Goal: Communication & Community: Ask a question

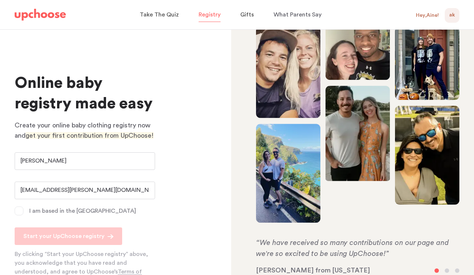
click at [427, 16] on div "Hey, Aine !" at bounding box center [427, 15] width 23 height 7
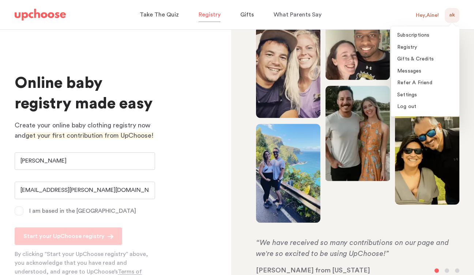
click at [58, 16] on img at bounding box center [40, 15] width 51 height 12
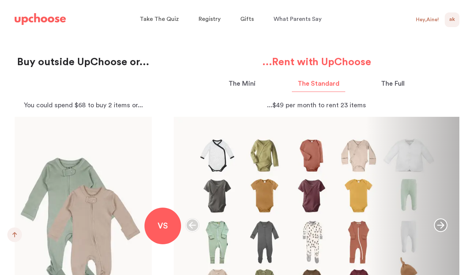
scroll to position [753, 0]
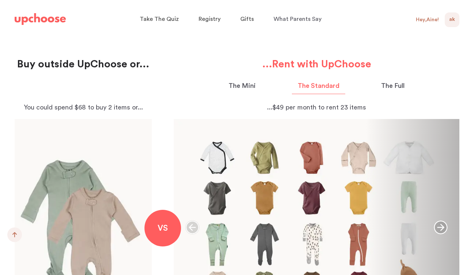
click at [251, 85] on p "The Mini" at bounding box center [242, 86] width 27 height 10
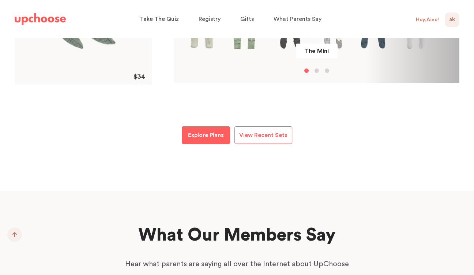
scroll to position [1014, 0]
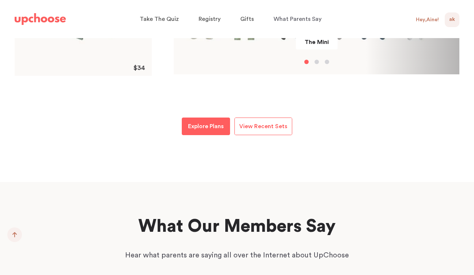
click at [274, 125] on span "View Recent Sets" at bounding box center [263, 126] width 48 height 6
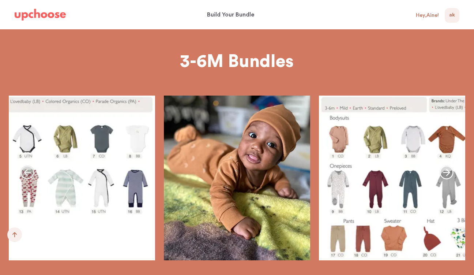
scroll to position [439, 0]
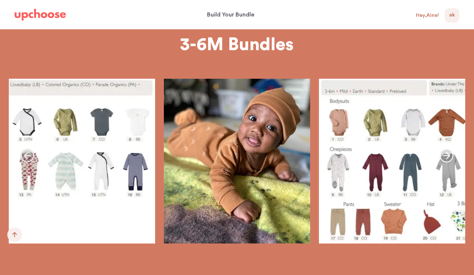
click at [448, 154] on icon "button" at bounding box center [446, 155] width 14 height 14
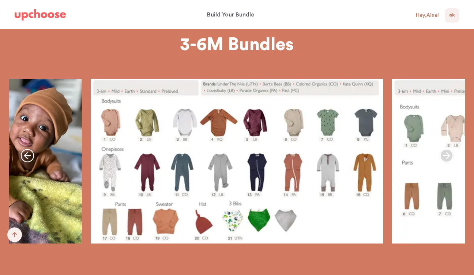
click at [449, 154] on icon "button" at bounding box center [446, 155] width 14 height 14
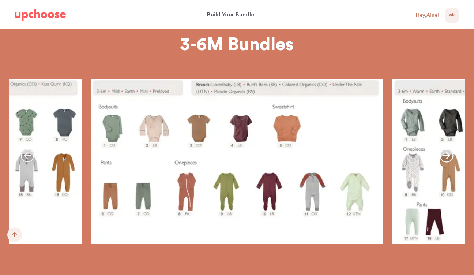
click at [449, 154] on icon "button" at bounding box center [446, 155] width 14 height 14
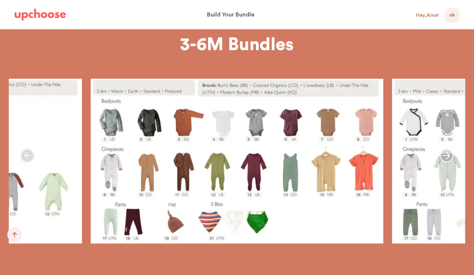
click at [29, 156] on icon "button" at bounding box center [27, 155] width 14 height 14
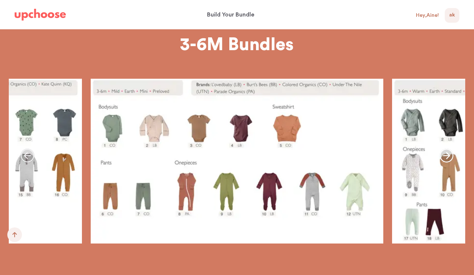
click at [29, 156] on icon "button" at bounding box center [27, 155] width 14 height 14
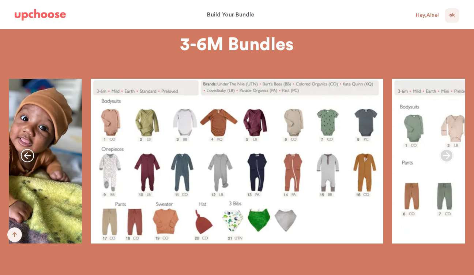
click at [445, 153] on icon "button" at bounding box center [446, 155] width 14 height 14
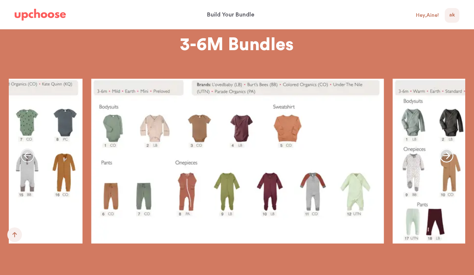
click at [445, 153] on icon "button" at bounding box center [446, 155] width 14 height 14
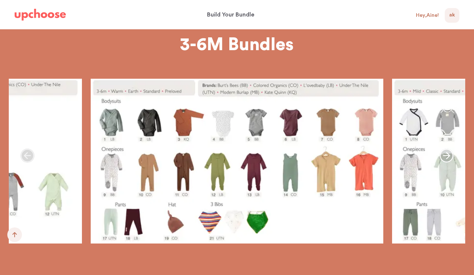
click at [453, 16] on span "AK" at bounding box center [452, 15] width 6 height 9
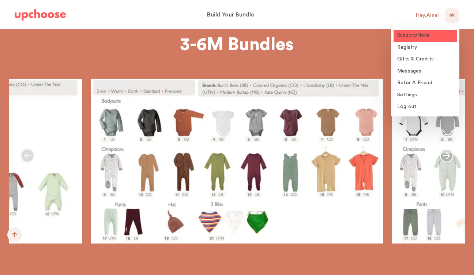
click at [420, 38] on link "Subscriptions" at bounding box center [424, 36] width 63 height 12
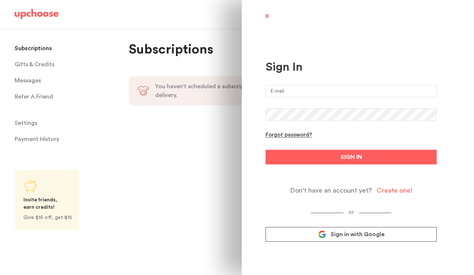
click at [312, 95] on input "email" at bounding box center [350, 91] width 171 height 12
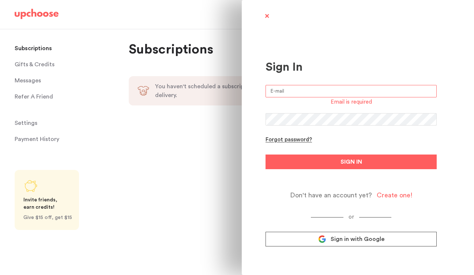
type input "[EMAIL_ADDRESS][PERSON_NAME][DOMAIN_NAME]"
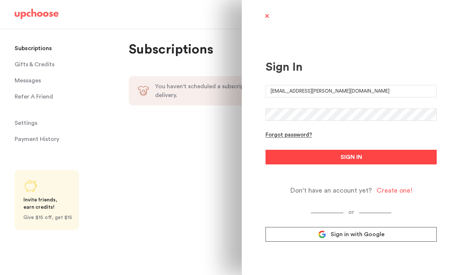
click at [298, 161] on button "SIGN IN" at bounding box center [350, 157] width 171 height 15
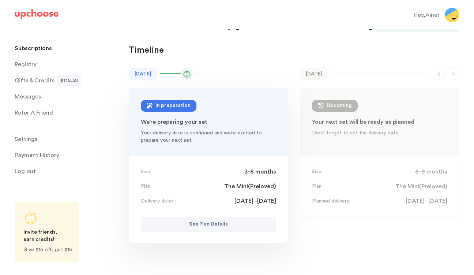
scroll to position [40, 0]
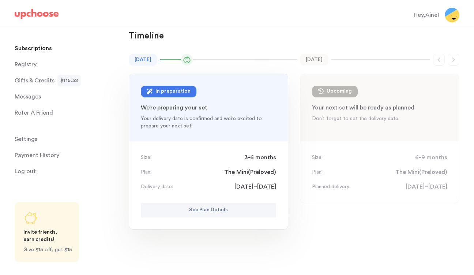
click at [214, 210] on p "See Plan Details" at bounding box center [208, 209] width 39 height 9
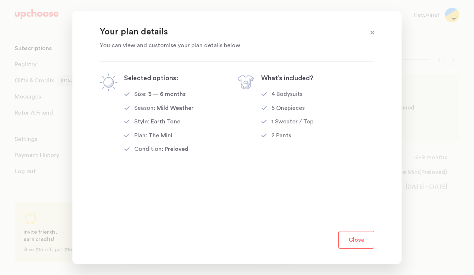
click at [352, 237] on button "Close" at bounding box center [356, 240] width 36 height 18
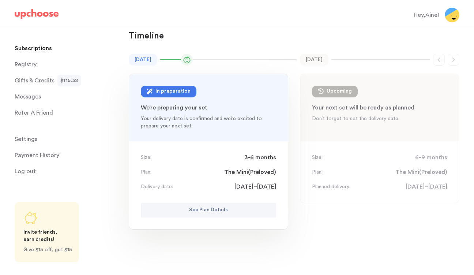
click at [24, 139] on span "Settings" at bounding box center [26, 139] width 23 height 15
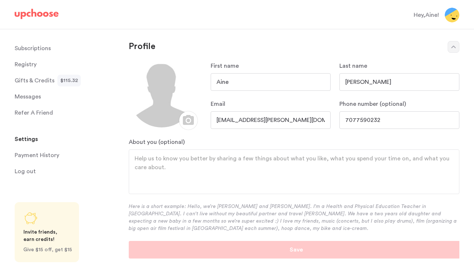
click at [38, 47] on p "Subscriptions" at bounding box center [33, 48] width 36 height 15
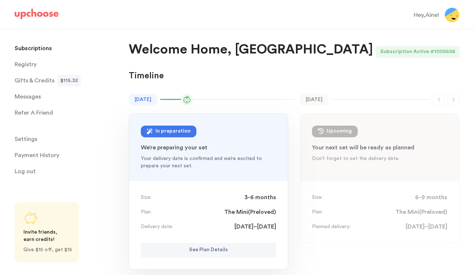
drag, startPoint x: 0, startPoint y: 0, endPoint x: 42, endPoint y: 17, distance: 44.9
click at [42, 17] on img at bounding box center [37, 14] width 44 height 10
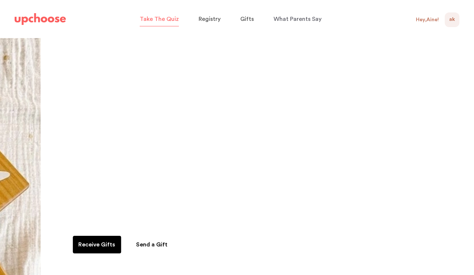
click at [168, 21] on span "Take The Quiz" at bounding box center [159, 19] width 39 height 6
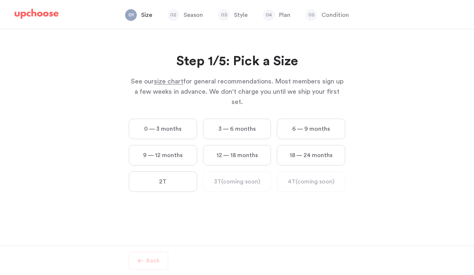
click at [235, 118] on label "3 — 6 months" at bounding box center [237, 128] width 68 height 20
click at [0, 0] on months "3 — 6 months" at bounding box center [0, 0] width 0 height 0
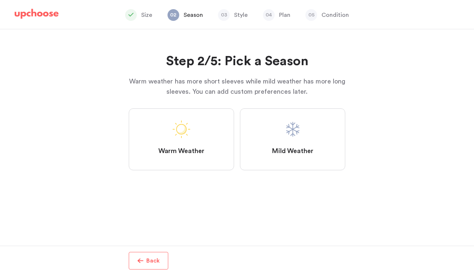
click at [263, 135] on label "Mild Weather" at bounding box center [292, 139] width 105 height 62
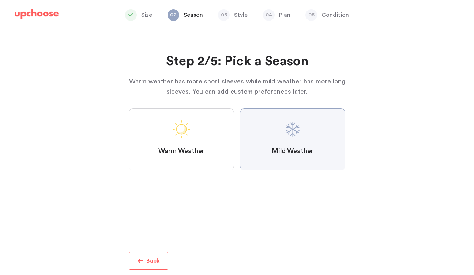
click at [0, 0] on Weather "Mild Weather" at bounding box center [0, 0] width 0 height 0
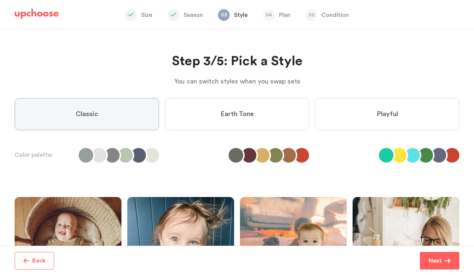
click at [259, 118] on label "Earth Tone" at bounding box center [237, 114] width 144 height 32
click at [0, 0] on Tone "Earth Tone" at bounding box center [0, 0] width 0 height 0
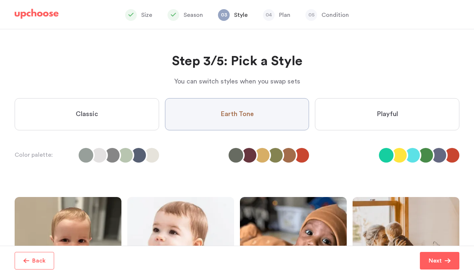
click at [371, 118] on label "Playful" at bounding box center [387, 114] width 144 height 32
click at [0, 0] on input "Playful" at bounding box center [0, 0] width 0 height 0
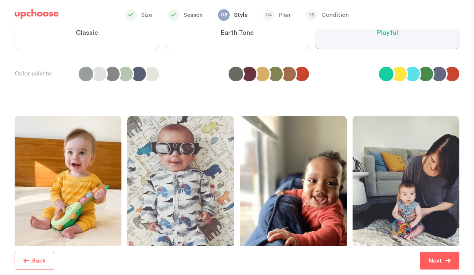
scroll to position [81, 0]
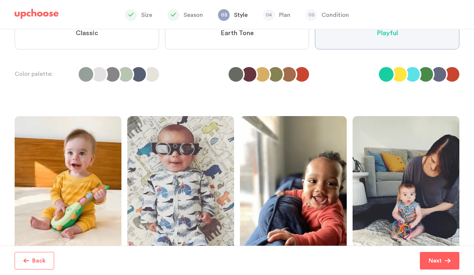
click at [259, 43] on label "Earth Tone" at bounding box center [237, 33] width 144 height 32
click at [0, 0] on Tone "Earth Tone" at bounding box center [0, 0] width 0 height 0
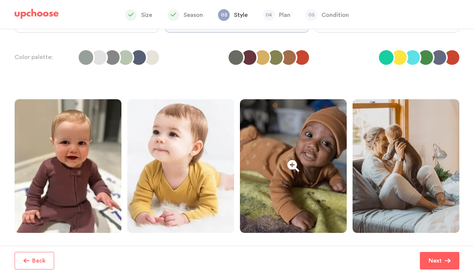
scroll to position [0, 0]
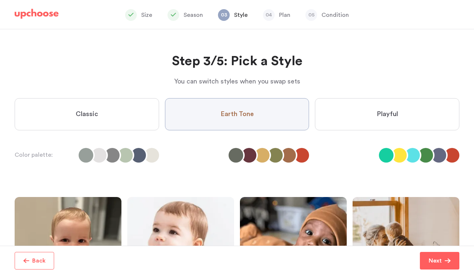
click at [118, 116] on label "Classic" at bounding box center [87, 114] width 144 height 32
click at [0, 0] on input "Classic" at bounding box center [0, 0] width 0 height 0
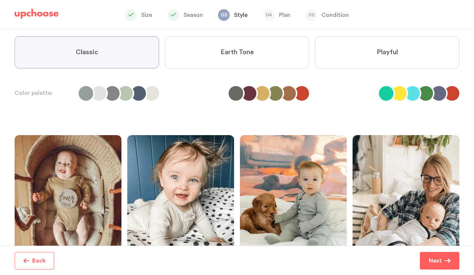
scroll to position [63, 0]
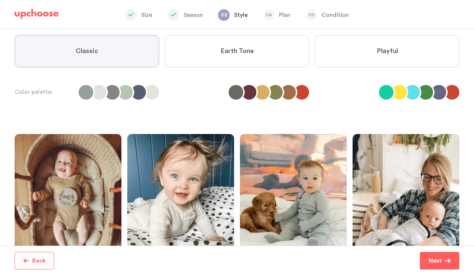
click at [220, 54] on span "Earth Tone" at bounding box center [236, 51] width 33 height 9
click at [0, 0] on Tone "Earth Tone" at bounding box center [0, 0] width 0 height 0
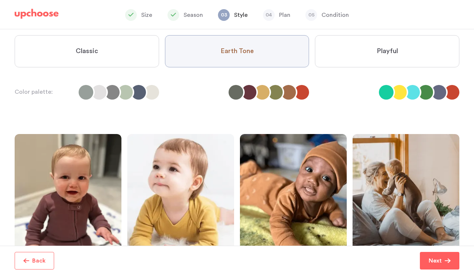
click at [347, 58] on label "Playful" at bounding box center [387, 51] width 144 height 32
click at [0, 0] on input "Playful" at bounding box center [0, 0] width 0 height 0
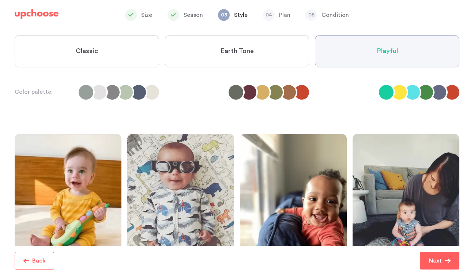
click at [273, 58] on label "Earth Tone" at bounding box center [237, 51] width 144 height 32
click at [0, 0] on Tone "Earth Tone" at bounding box center [0, 0] width 0 height 0
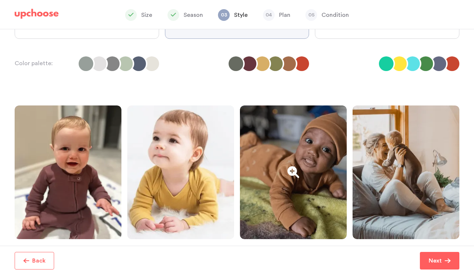
scroll to position [0, 0]
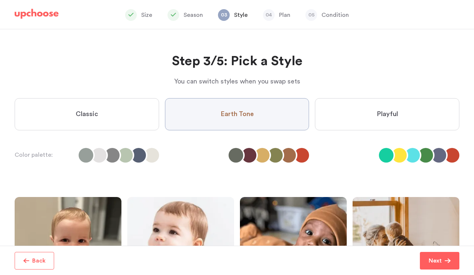
click at [417, 117] on label "Playful" at bounding box center [387, 114] width 144 height 32
click at [0, 0] on input "Playful" at bounding box center [0, 0] width 0 height 0
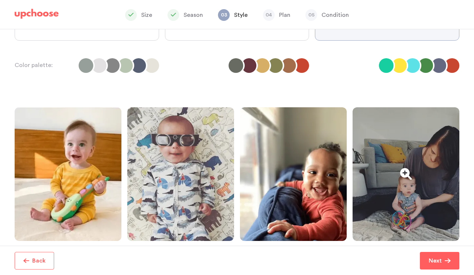
scroll to position [127, 0]
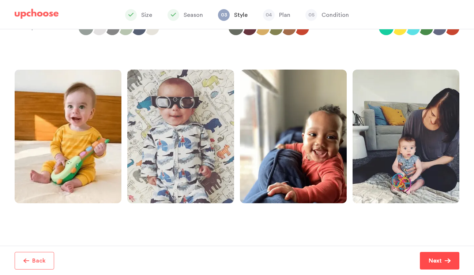
click at [432, 265] on button "Next" at bounding box center [439, 261] width 39 height 18
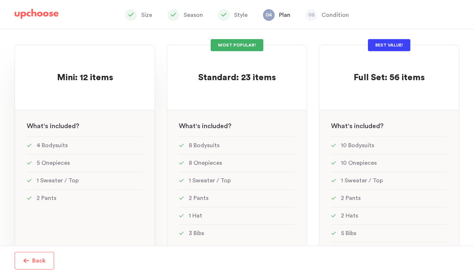
scroll to position [29, 0]
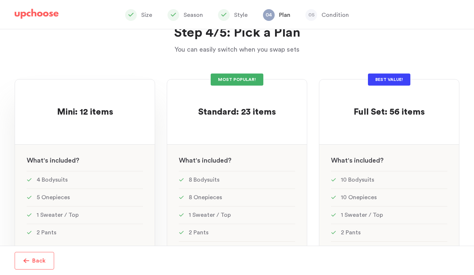
click at [83, 110] on span "Mini: 12 items" at bounding box center [85, 111] width 56 height 9
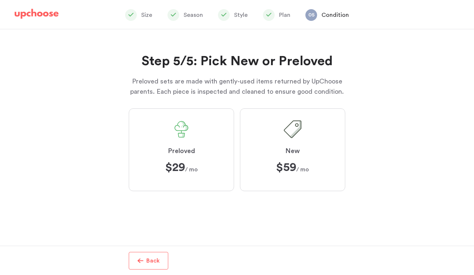
click at [51, 17] on img at bounding box center [37, 14] width 44 height 10
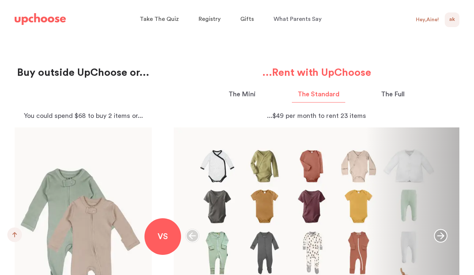
scroll to position [746, 0]
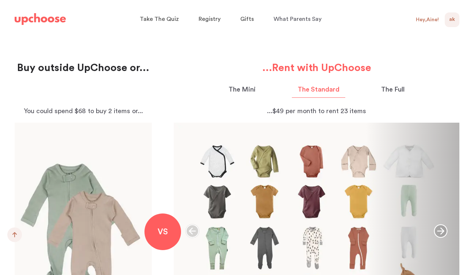
click at [237, 90] on p "The Mini" at bounding box center [242, 89] width 27 height 10
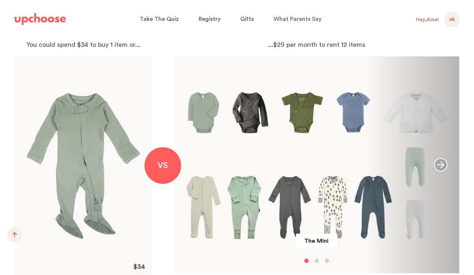
scroll to position [813, 0]
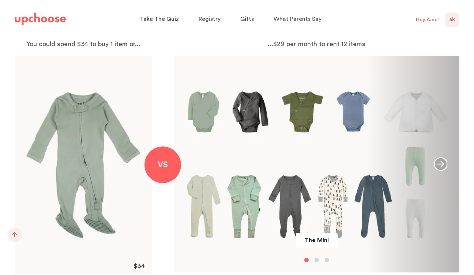
click at [438, 164] on icon "button" at bounding box center [441, 164] width 14 height 14
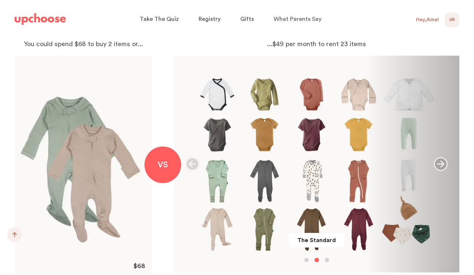
click at [438, 164] on icon "button" at bounding box center [441, 164] width 14 height 14
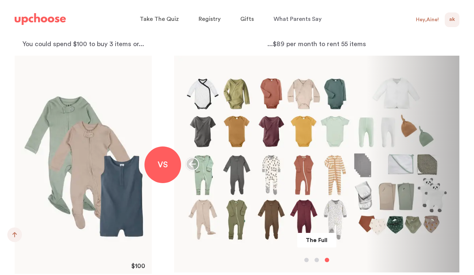
click at [192, 162] on icon "button" at bounding box center [192, 164] width 14 height 14
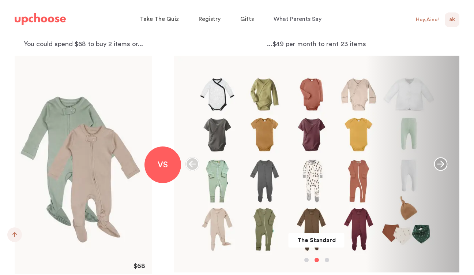
click at [193, 163] on icon "button" at bounding box center [192, 164] width 14 height 14
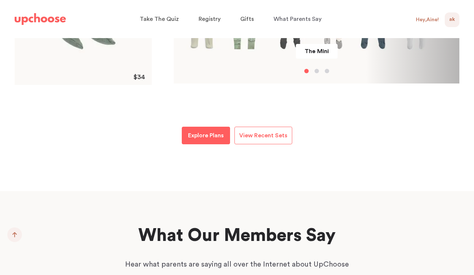
scroll to position [1002, 0]
click at [251, 137] on span "View Recent Sets" at bounding box center [263, 135] width 48 height 6
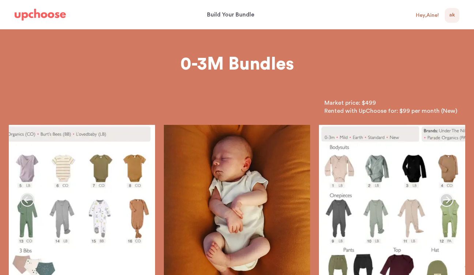
scroll to position [49, 0]
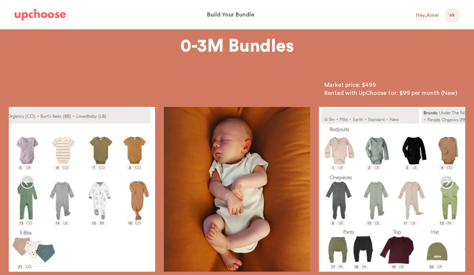
click at [447, 182] on icon "button" at bounding box center [446, 182] width 14 height 14
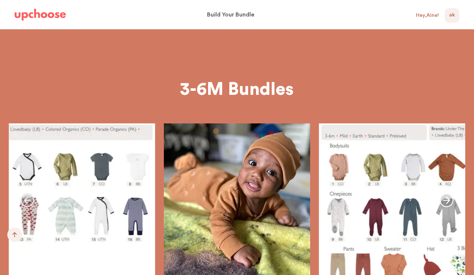
scroll to position [441, 0]
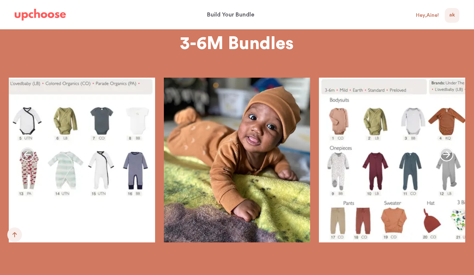
click at [448, 153] on icon "button" at bounding box center [446, 154] width 14 height 14
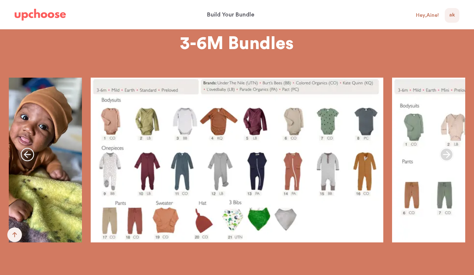
click at [448, 153] on icon "button" at bounding box center [446, 154] width 14 height 14
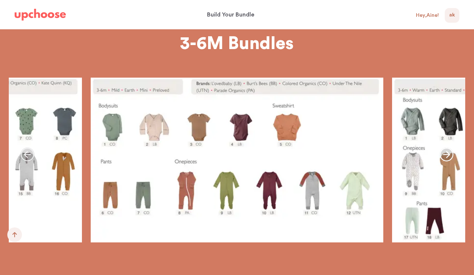
click at [448, 153] on icon "button" at bounding box center [446, 154] width 14 height 14
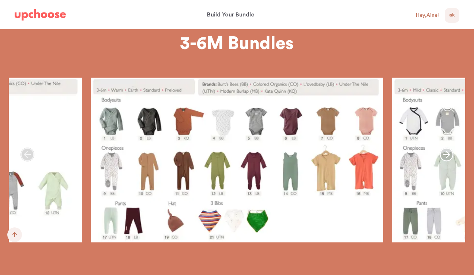
click at [448, 153] on icon "button" at bounding box center [446, 154] width 14 height 14
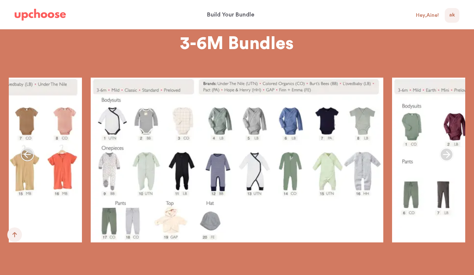
click at [448, 153] on icon "button" at bounding box center [446, 154] width 14 height 14
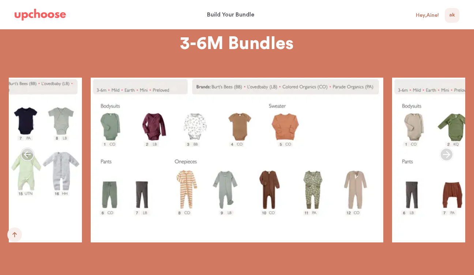
click at [448, 153] on icon "button" at bounding box center [446, 154] width 14 height 14
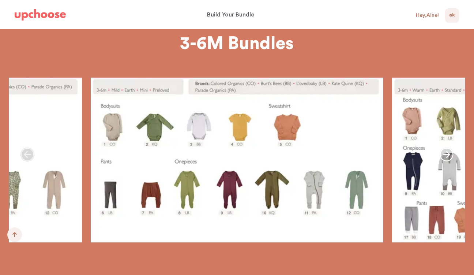
click at [448, 153] on icon "button" at bounding box center [446, 154] width 14 height 14
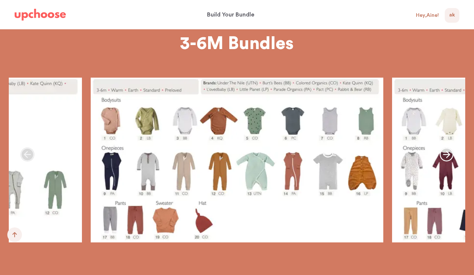
click at [448, 153] on icon "button" at bounding box center [446, 154] width 14 height 14
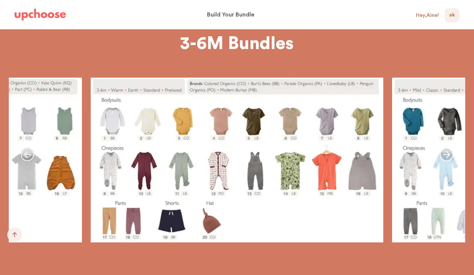
click at [450, 16] on span "AK" at bounding box center [452, 15] width 6 height 9
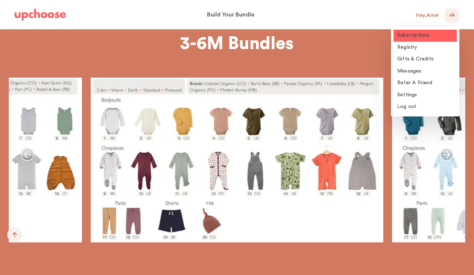
click at [434, 34] on link "Subscriptions" at bounding box center [424, 36] width 63 height 12
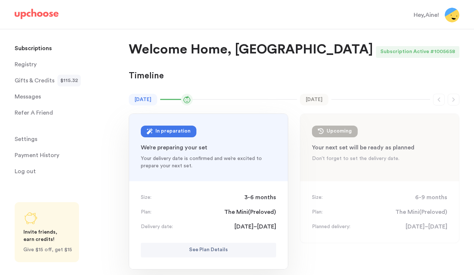
click at [176, 133] on div "In preparation" at bounding box center [172, 131] width 35 height 9
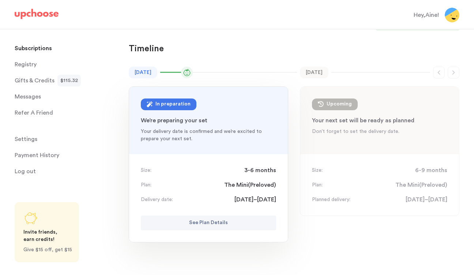
click at [212, 224] on p "See Plan Details" at bounding box center [208, 222] width 39 height 9
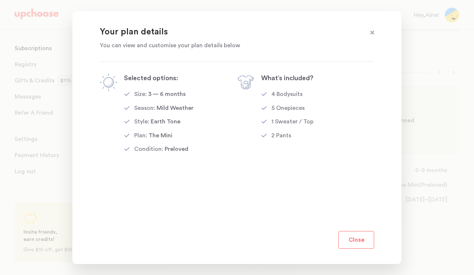
click at [349, 236] on button "Close" at bounding box center [356, 240] width 36 height 18
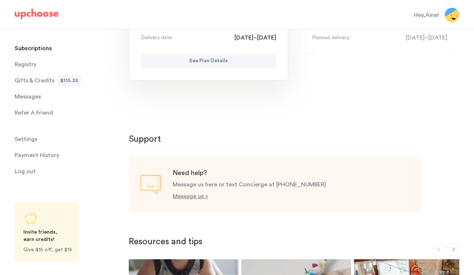
scroll to position [190, 0]
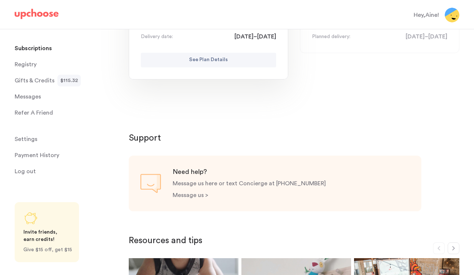
click at [194, 196] on p "Message us >" at bounding box center [190, 195] width 35 height 6
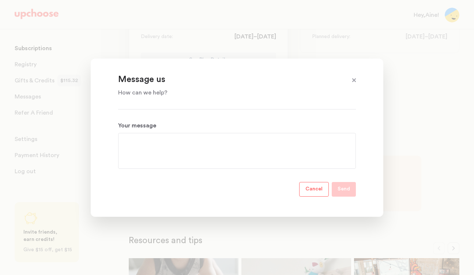
click at [179, 148] on textarea "Your message" at bounding box center [237, 150] width 226 height 26
click at [175, 104] on section "Message us How can we help? Your message Cancel Send" at bounding box center [237, 137] width 292 height 158
click at [167, 98] on section "Message us How can we help? Your message Cancel Send" at bounding box center [237, 137] width 292 height 158
click at [161, 144] on textarea "Your message" at bounding box center [237, 150] width 226 height 26
paste textarea "Hello team! I would like to upgrade my subscription this month to the Warm Eart…"
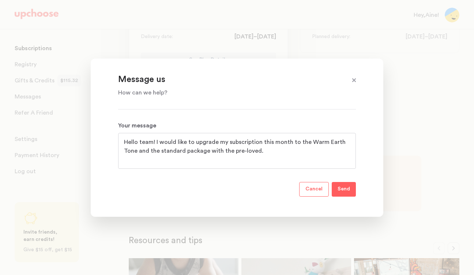
click at [229, 151] on textarea "Hello team! I would like to upgrade my subscription this month to the Warm Eart…" at bounding box center [237, 150] width 226 height 26
click at [242, 152] on textarea "Hello team! I would like to upgrade my subscription this month to the Warm Eart…" at bounding box center [237, 150] width 226 height 26
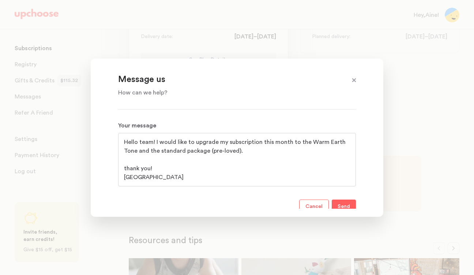
scroll to position [17, 0]
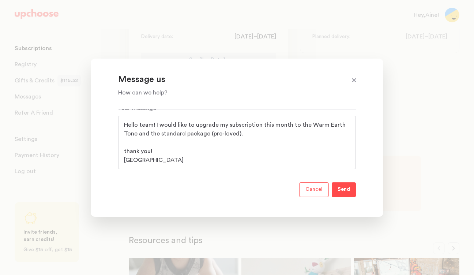
type textarea "Hello team! I would like to upgrade my subscription this month to the Warm Eart…"
click at [345, 190] on p "Send" at bounding box center [343, 189] width 12 height 9
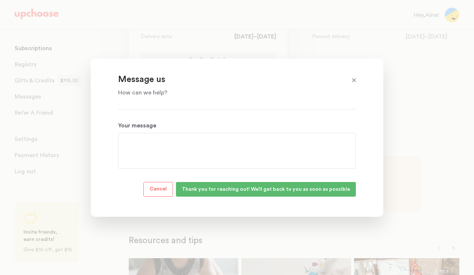
scroll to position [0, 0]
click at [354, 80] on span at bounding box center [354, 81] width 10 height 10
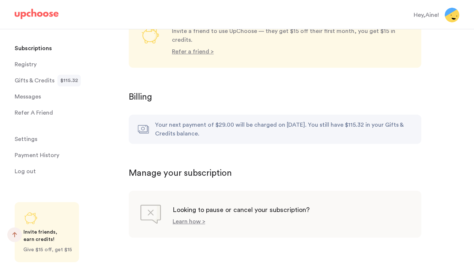
scroll to position [659, 0]
click at [196, 218] on p "Learn how >" at bounding box center [189, 221] width 33 height 6
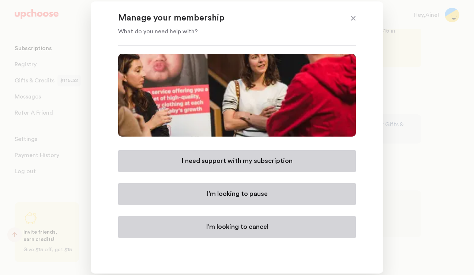
click at [189, 162] on p "I need support with my subscription" at bounding box center [236, 160] width 111 height 9
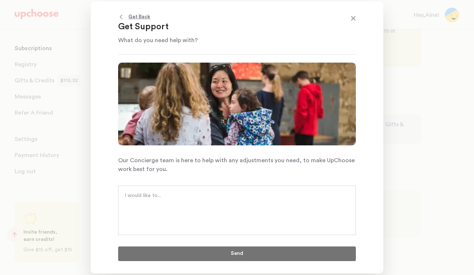
click at [202, 195] on textarea at bounding box center [237, 203] width 224 height 22
paste textarea "Hello team! I would like to upgrade my subscription this month to the Warm Eart…"
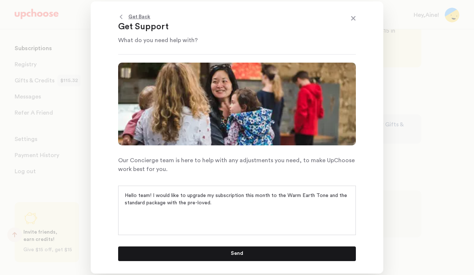
drag, startPoint x: 188, startPoint y: 204, endPoint x: 169, endPoint y: 203, distance: 18.3
click at [169, 203] on textarea "Hello team! I would like to upgrade my subscription this month to the Warm Eart…" at bounding box center [237, 203] width 224 height 22
click at [194, 203] on textarea "Hello team! I would like to upgrade my subscription this month to the Warm Eart…" at bounding box center [237, 203] width 224 height 22
click at [127, 203] on textarea "Hello team! I would like to upgrade my subscription this month to the Warm Eart…" at bounding box center [237, 203] width 224 height 22
type textarea "Hello team! I would like to upgrade my subscription this month to the Warm Eart…"
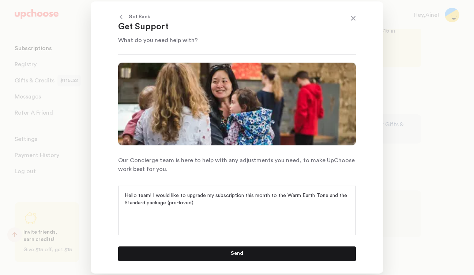
click at [193, 249] on button "Send" at bounding box center [237, 253] width 238 height 15
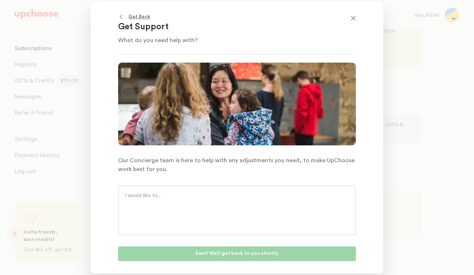
click at [354, 19] on span at bounding box center [353, 19] width 10 height 10
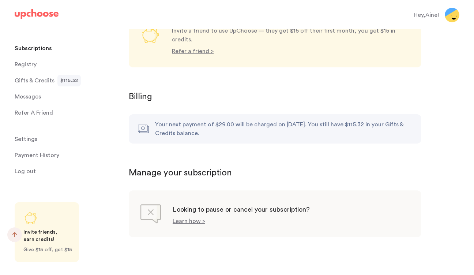
click at [41, 48] on p "Subscriptions" at bounding box center [33, 48] width 37 height 15
